Goal: Check status: Check status

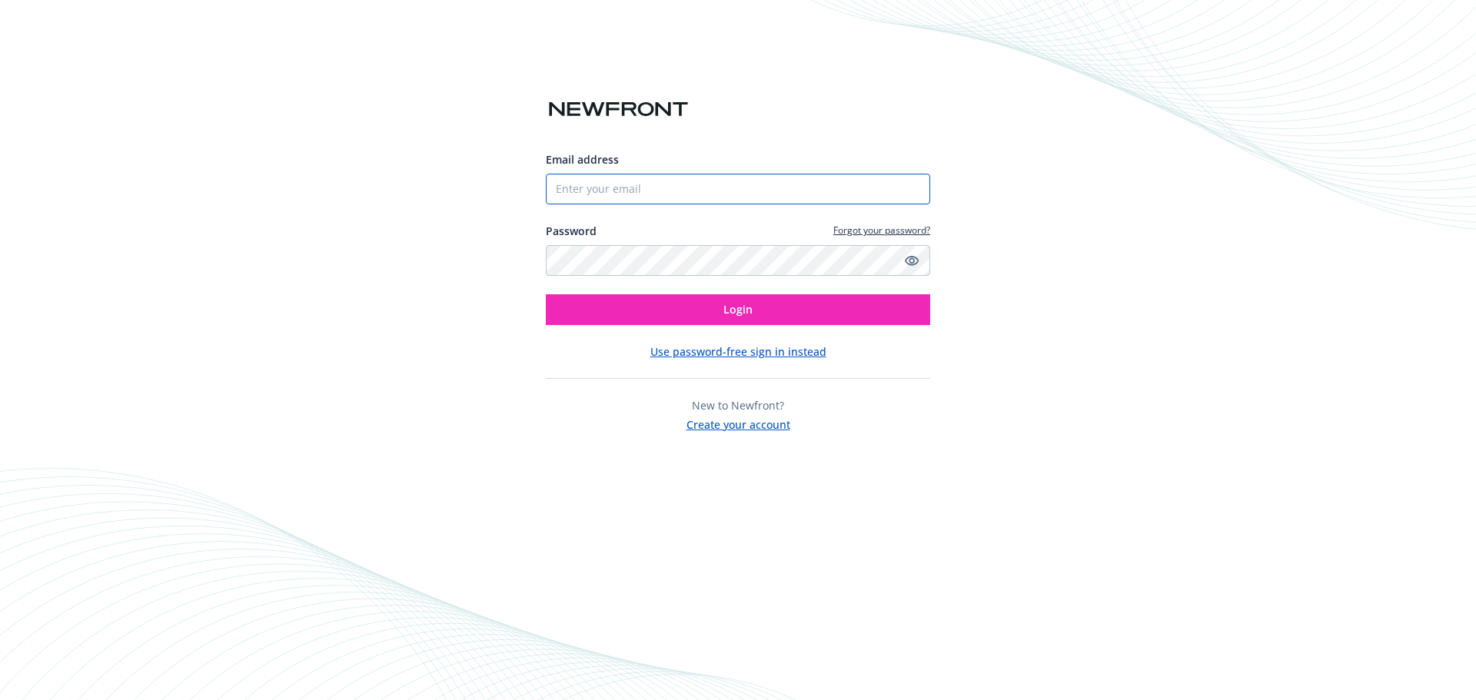
type input "[EMAIL_ADDRESS]"
